Goal: Task Accomplishment & Management: Complete application form

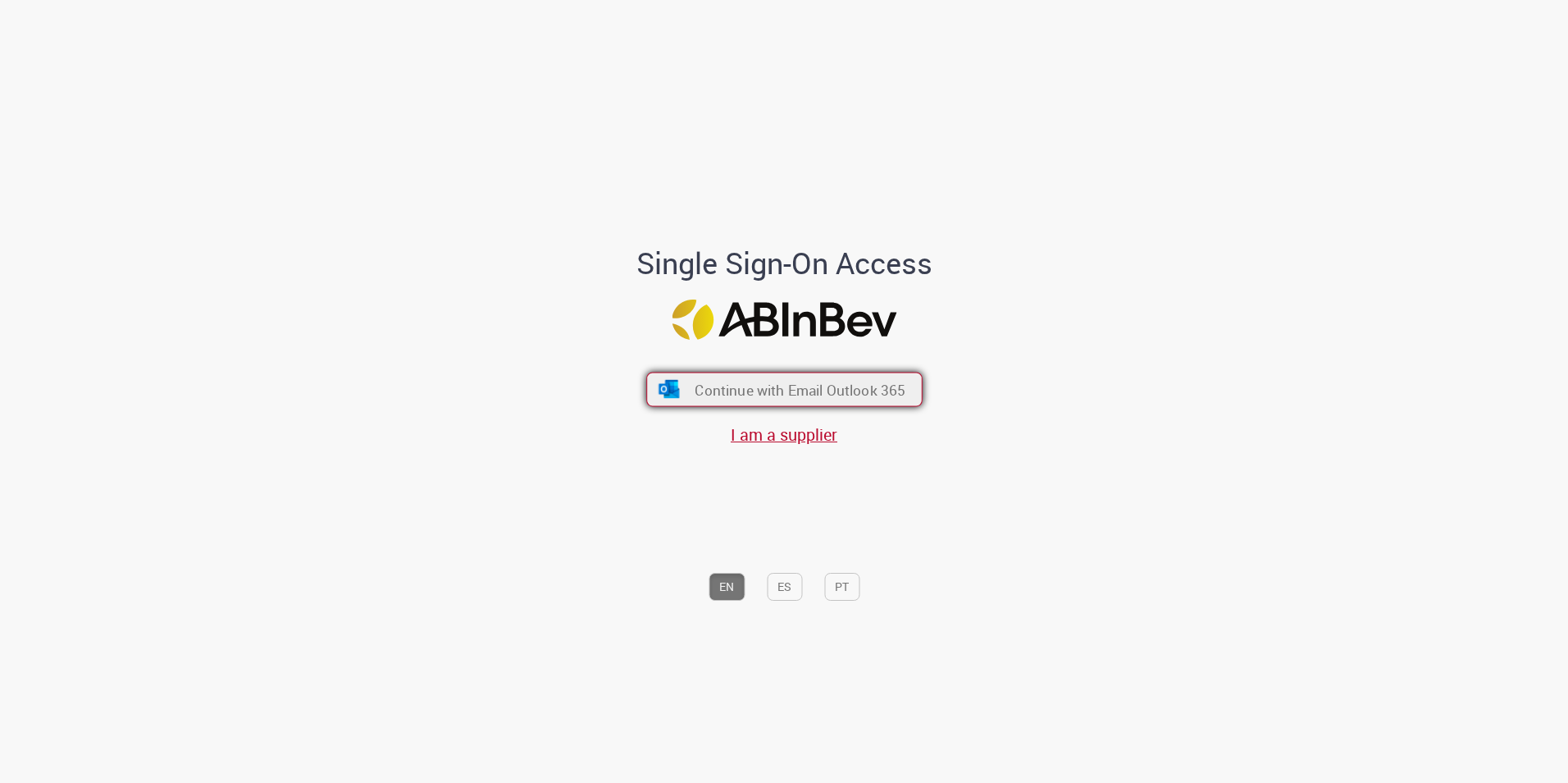
click at [753, 382] on span "Continue with Email Outlook 365" at bounding box center [799, 389] width 211 height 19
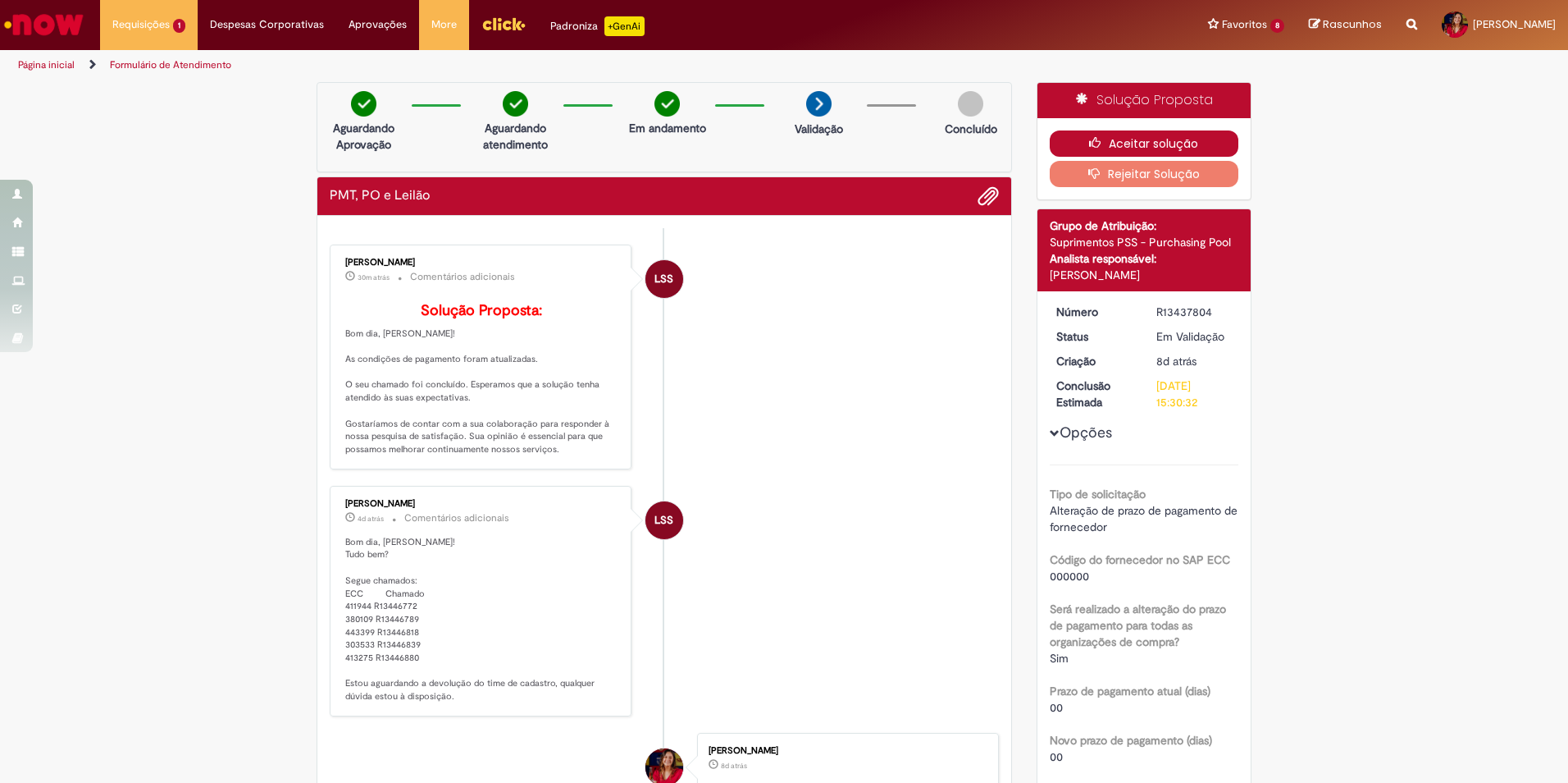
click at [1082, 139] on button "Aceitar solução" at bounding box center [1145, 144] width 189 height 27
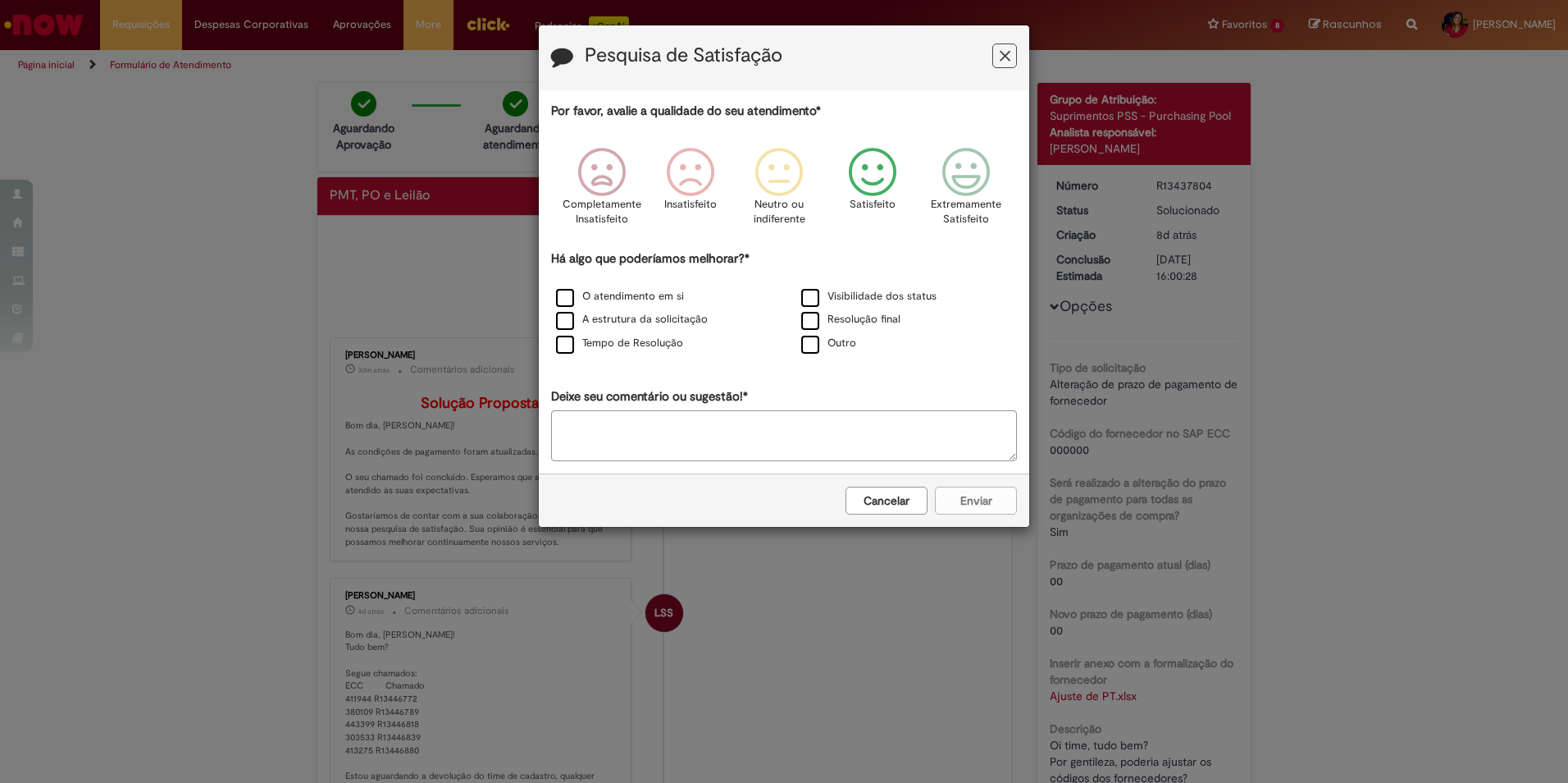
click at [874, 163] on icon "Feedback" at bounding box center [873, 173] width 62 height 50
click at [983, 511] on div "Cancelar Enviar" at bounding box center [784, 501] width 490 height 53
click at [818, 298] on label "Visibilidade dos status" at bounding box center [868, 296] width 135 height 16
click at [977, 516] on div "Cancelar Enviar" at bounding box center [784, 501] width 490 height 53
click at [973, 510] on button "Enviar" at bounding box center [976, 501] width 82 height 28
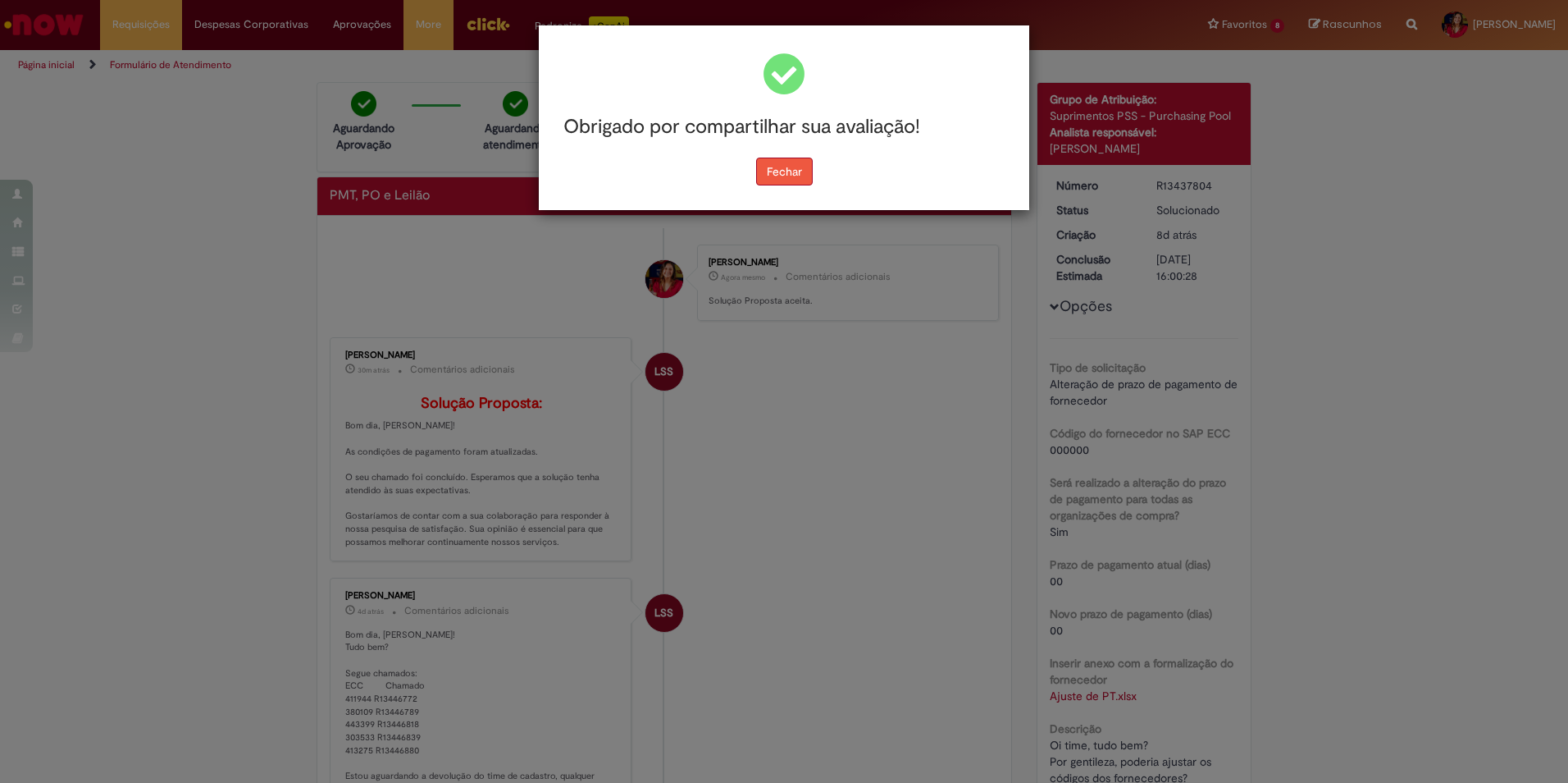
click at [780, 174] on button "Fechar" at bounding box center [784, 171] width 57 height 28
